Goal: Task Accomplishment & Management: Use online tool/utility

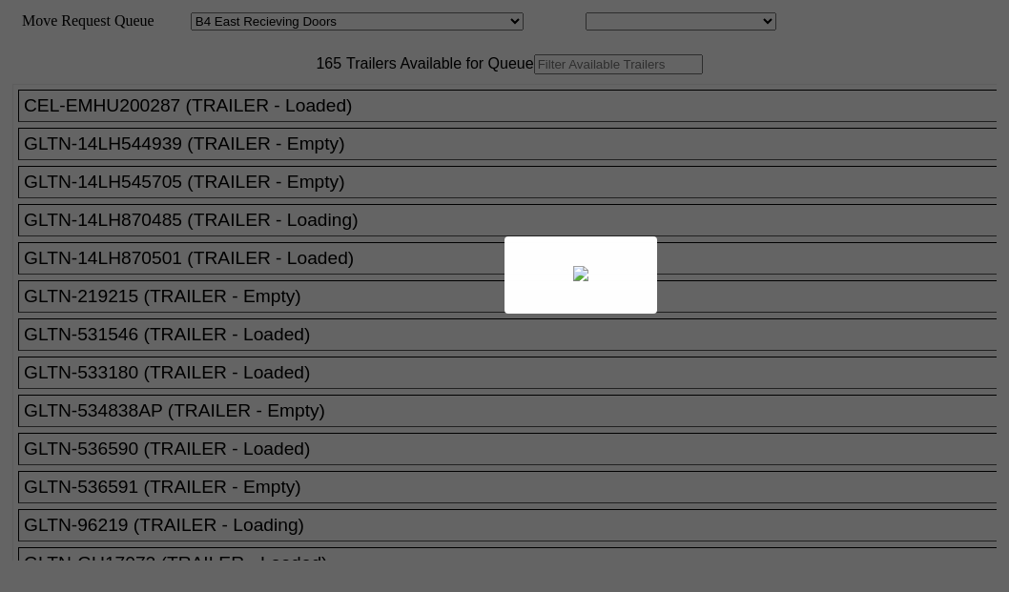
select select "527"
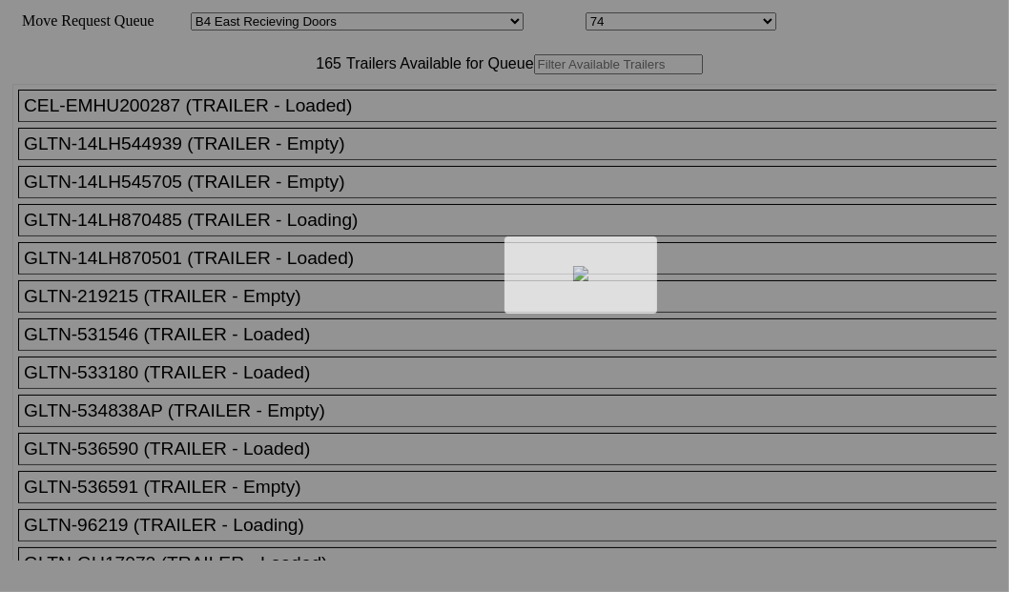
click at [270, 124] on div at bounding box center [504, 296] width 1009 height 592
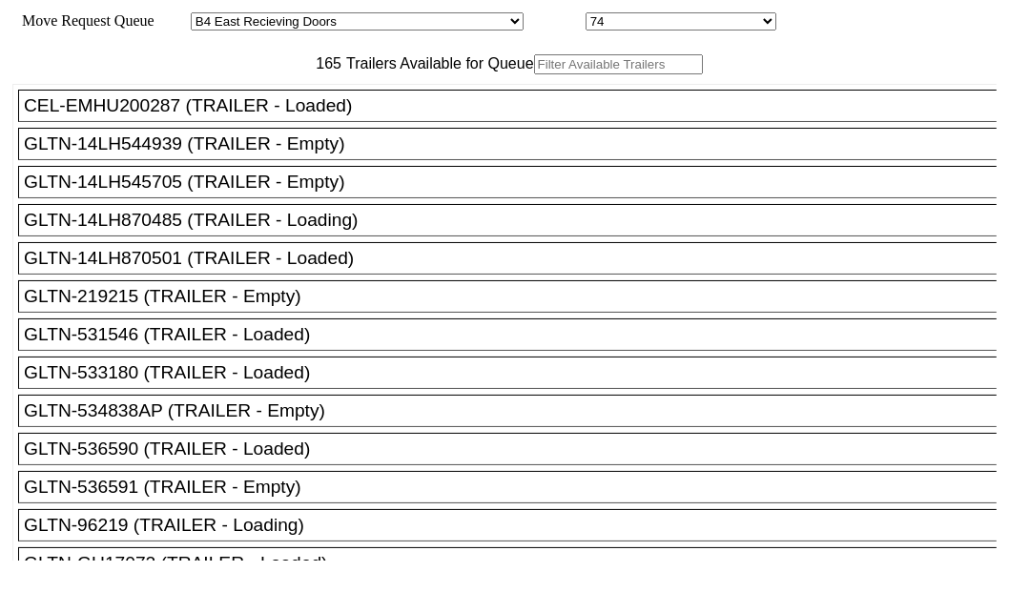
click at [534, 74] on input "text" at bounding box center [618, 64] width 169 height 20
paste input "TA208001"
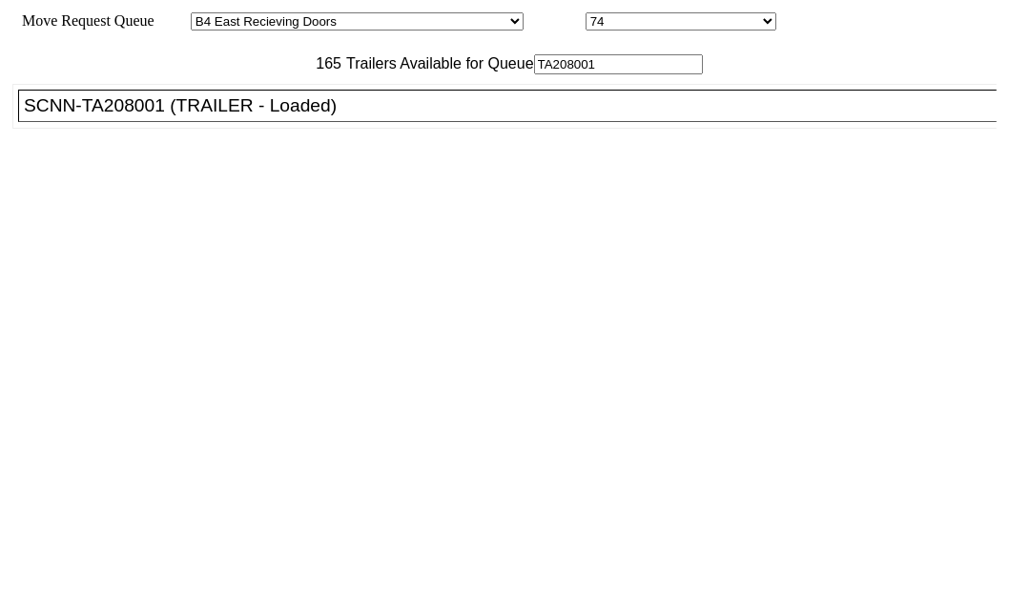
type input "TA208001"
click at [176, 116] on div "SCNN-TA208001 (TRAILER - Loaded)" at bounding box center [516, 105] width 984 height 21
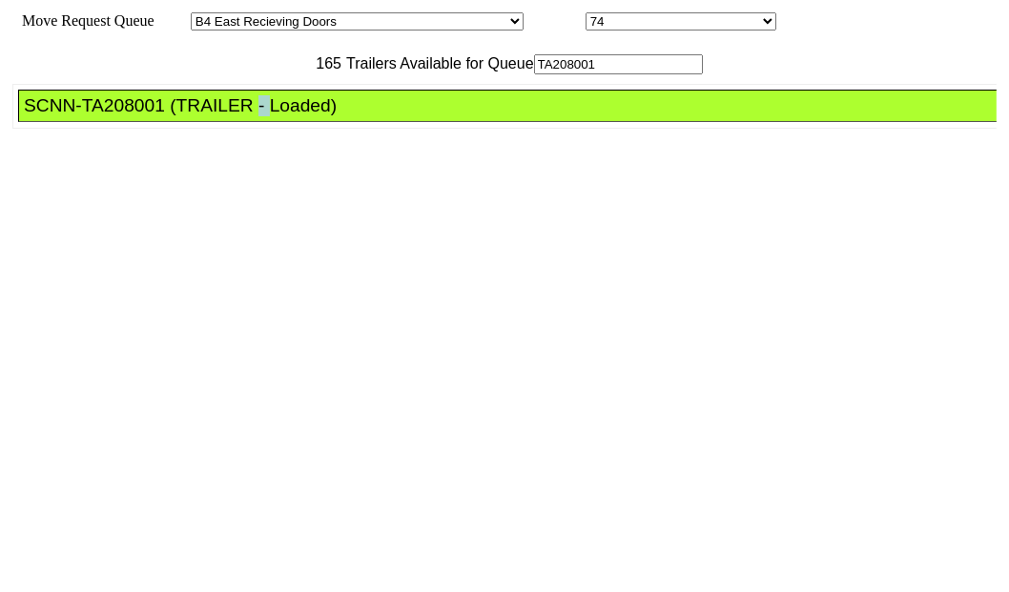
click at [176, 116] on div "SCNN-TA208001 (TRAILER - Loaded)" at bounding box center [516, 105] width 984 height 21
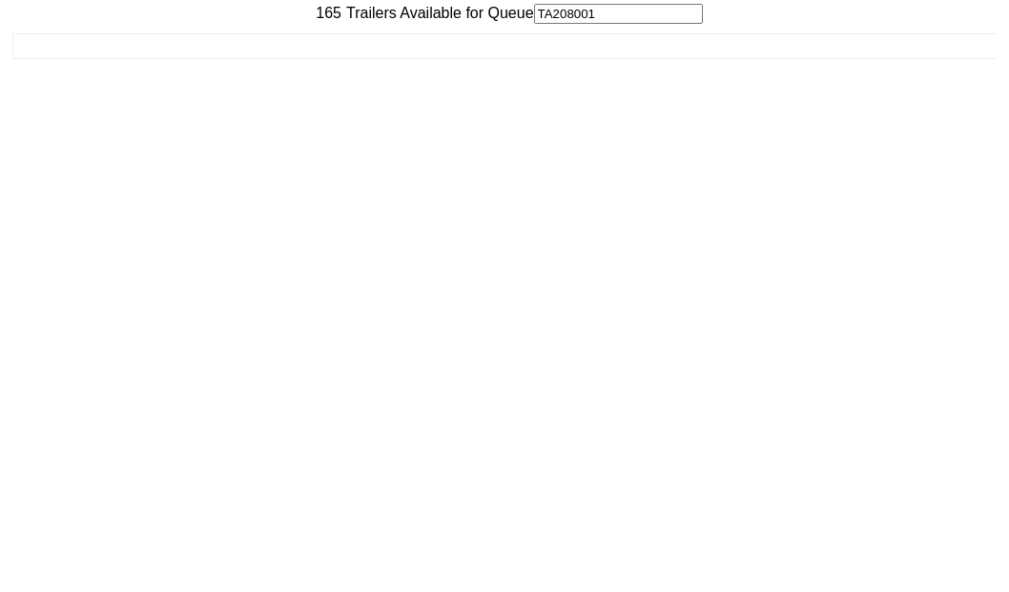
scroll to position [77, 0]
